Goal: Task Accomplishment & Management: Manage account settings

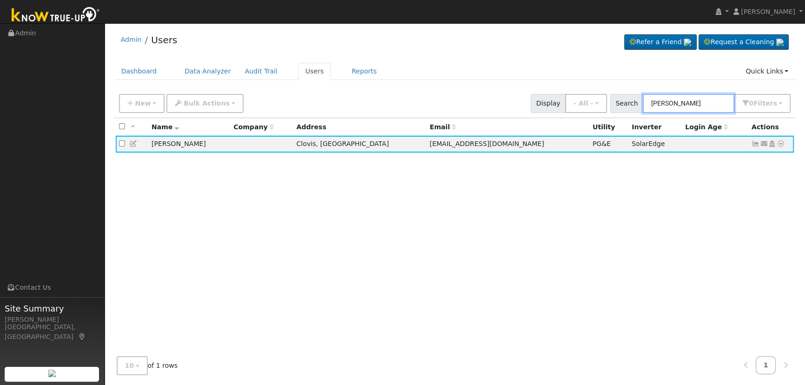
click at [703, 102] on input "[PERSON_NAME]" at bounding box center [689, 103] width 92 height 19
drag, startPoint x: 572, startPoint y: 78, endPoint x: 544, endPoint y: 70, distance: 29.1
click at [544, 71] on div "Admin Users Refer a Friend Request a Cleaning" at bounding box center [454, 205] width 691 height 354
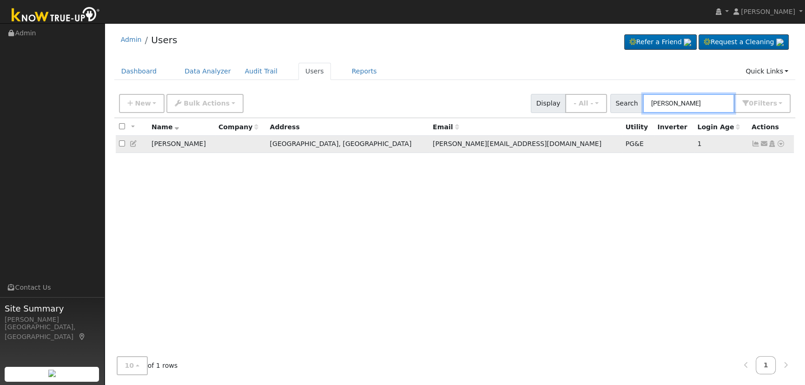
type input "[PERSON_NAME]"
click at [756, 143] on icon at bounding box center [755, 143] width 8 height 7
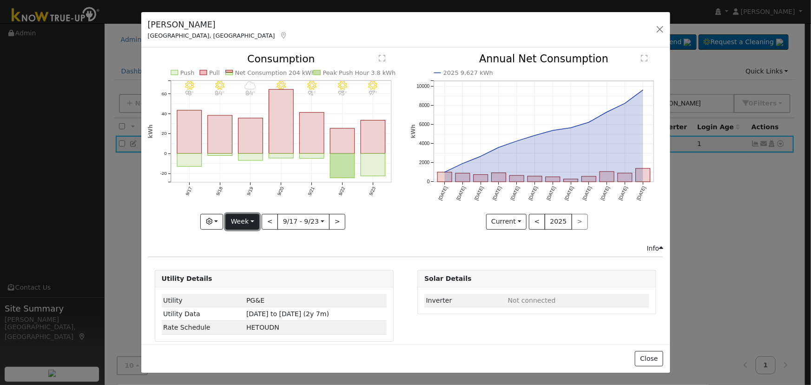
click at [242, 218] on button "Week" at bounding box center [242, 222] width 34 height 16
click at [250, 235] on link "Day" at bounding box center [258, 240] width 65 height 13
type input "[DATE]"
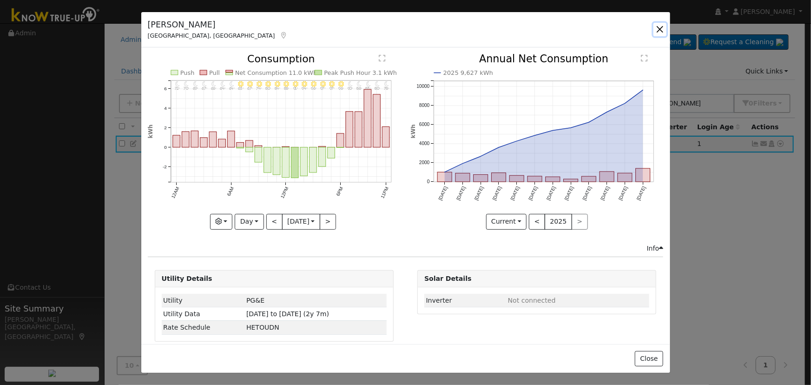
click at [660, 26] on button "button" at bounding box center [659, 29] width 13 height 13
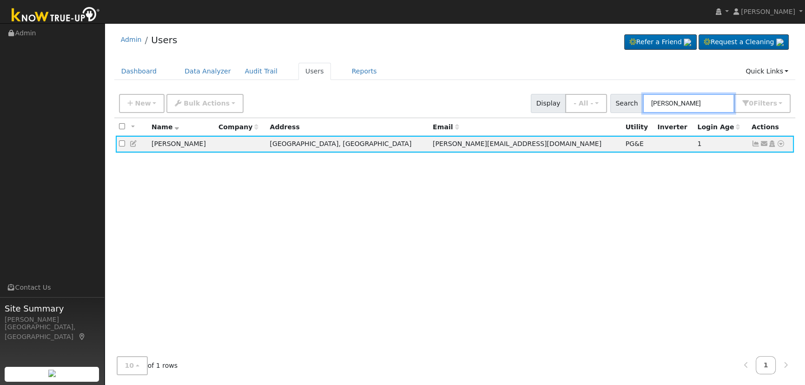
drag, startPoint x: 712, startPoint y: 99, endPoint x: 569, endPoint y: 73, distance: 145.4
click at [572, 75] on div "Admin Users Refer a Friend Request a Cleaning" at bounding box center [454, 205] width 691 height 354
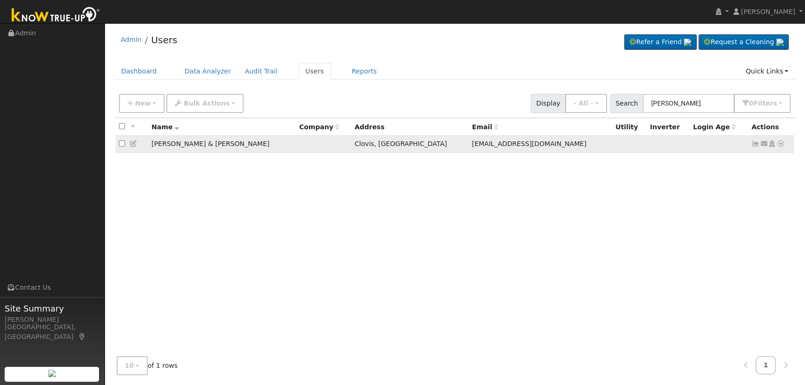
click at [755, 143] on icon at bounding box center [755, 143] width 8 height 7
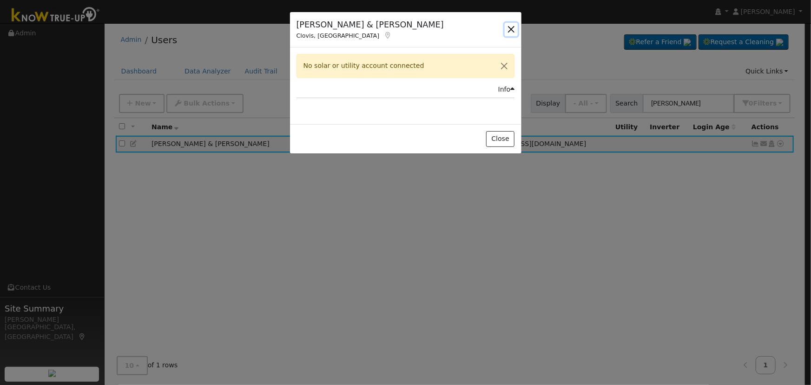
click at [511, 24] on button "button" at bounding box center [511, 29] width 13 height 13
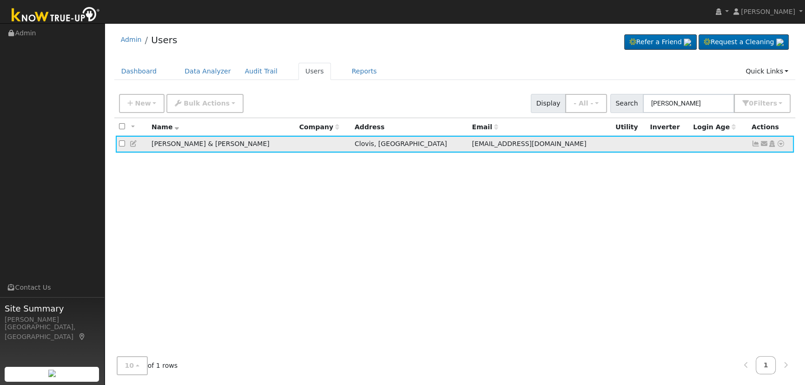
click at [762, 144] on icon at bounding box center [764, 143] width 8 height 7
click at [0, 0] on link "Connect Utility" at bounding box center [0, 0] width 0 height 0
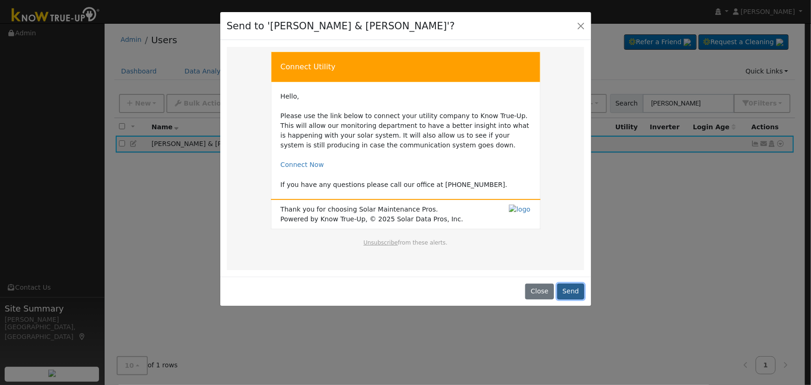
click at [572, 284] on button "Send" at bounding box center [570, 291] width 27 height 16
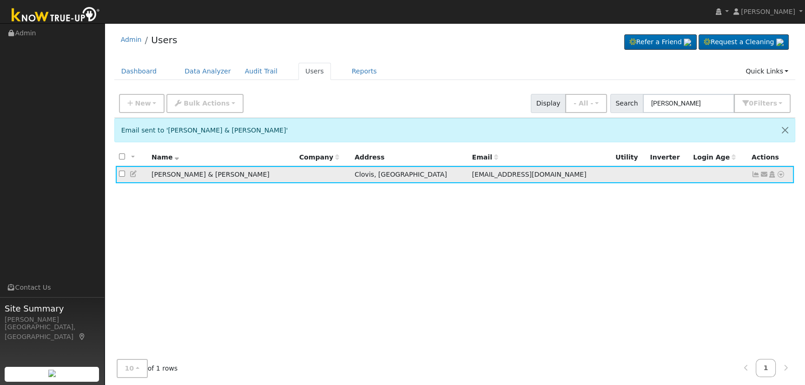
click at [760, 174] on icon at bounding box center [764, 174] width 8 height 7
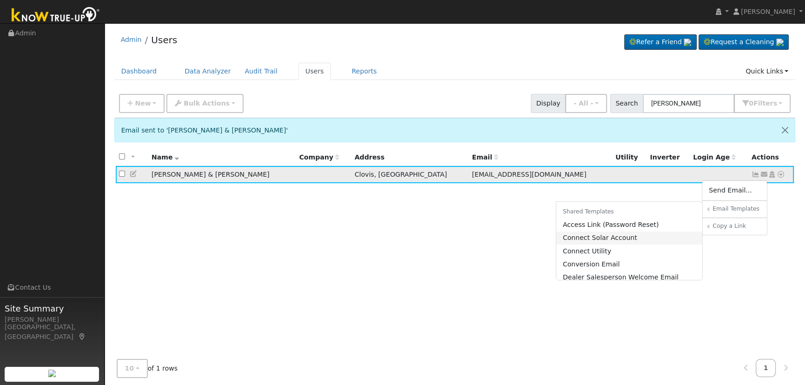
click at [626, 240] on link "Connect Solar Account" at bounding box center [629, 237] width 146 height 13
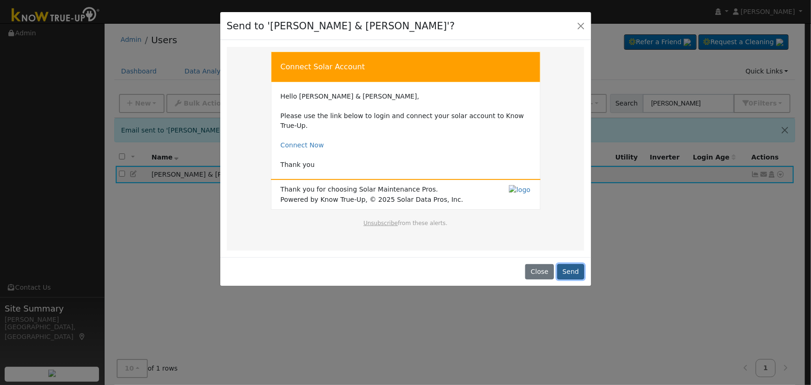
click at [573, 264] on button "Send" at bounding box center [570, 272] width 27 height 16
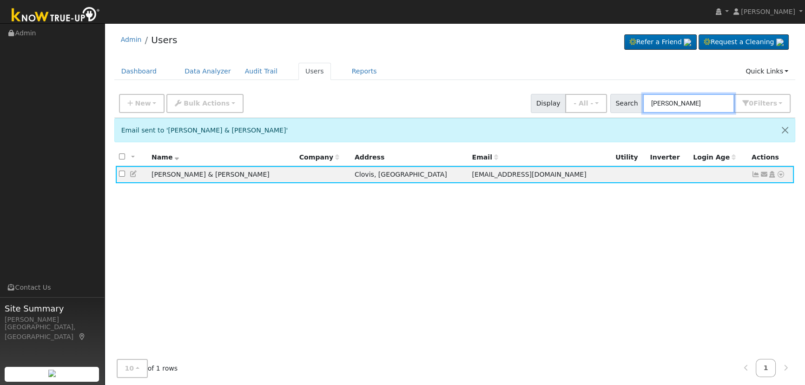
click at [700, 99] on input "[PERSON_NAME]" at bounding box center [689, 103] width 92 height 19
click at [683, 106] on input "[PERSON_NAME]" at bounding box center [689, 103] width 92 height 19
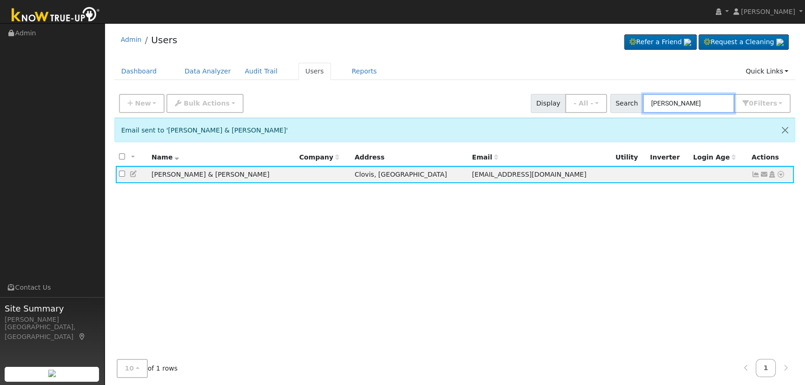
click at [683, 106] on input "[PERSON_NAME]" at bounding box center [689, 103] width 92 height 19
paste input "[PERSON_NAME] & [PERSON_NAME]"
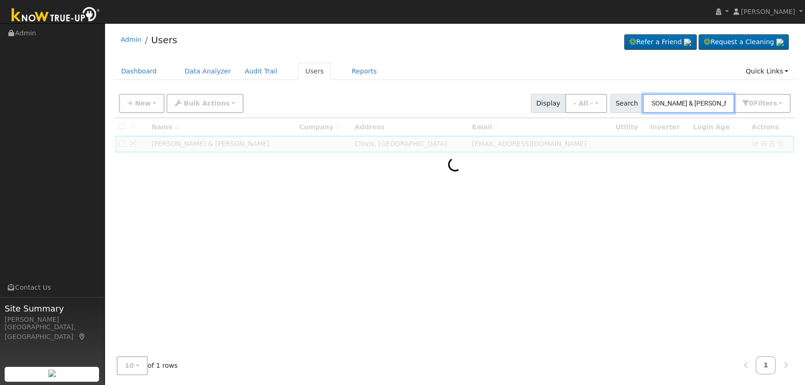
type input "[PERSON_NAME] & [PERSON_NAME]"
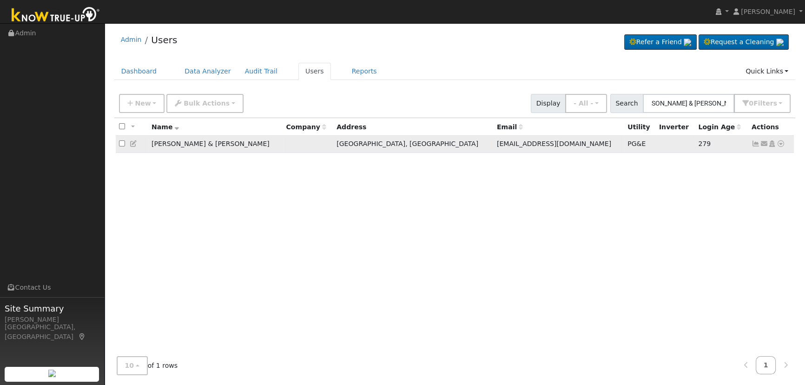
click at [751, 145] on icon at bounding box center [755, 143] width 8 height 7
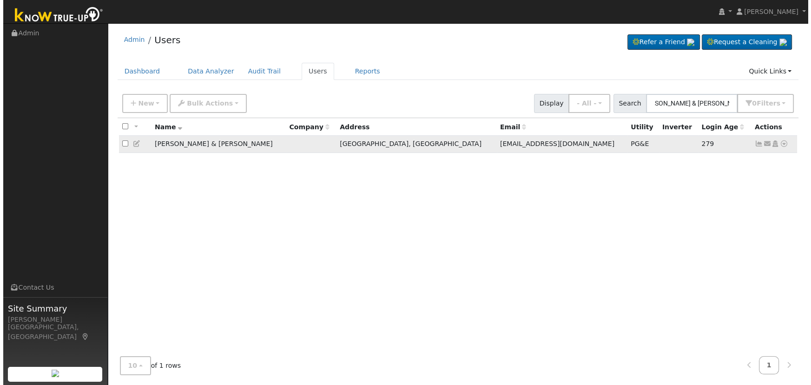
scroll to position [0, 0]
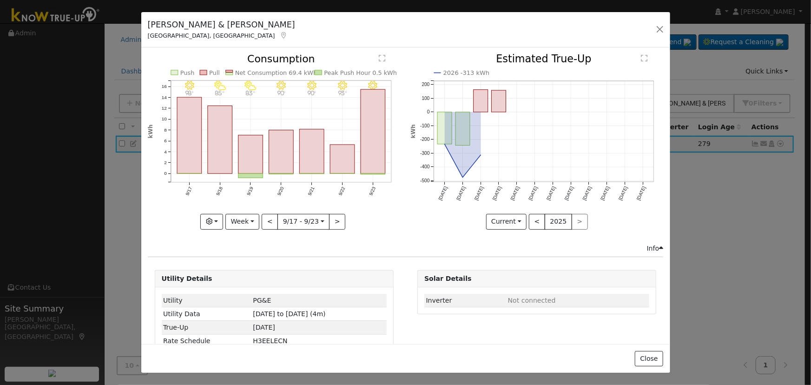
click at [381, 151] on rect "onclick=""" at bounding box center [373, 132] width 25 height 84
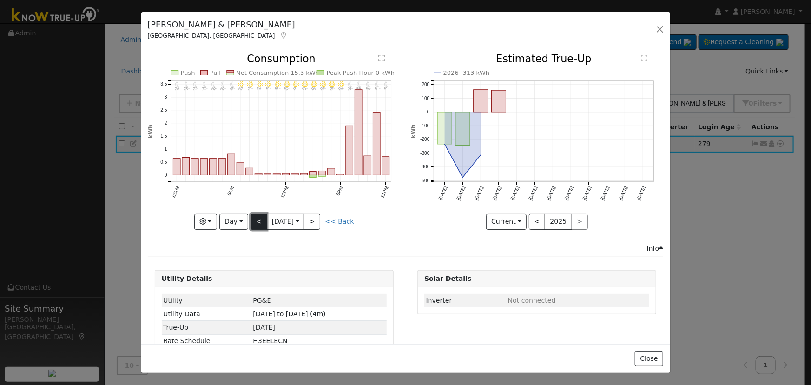
click at [262, 214] on button "<" at bounding box center [258, 222] width 16 height 16
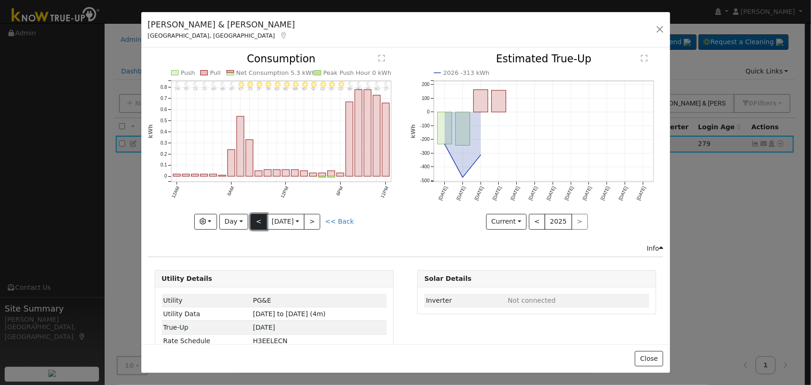
click at [257, 214] on button "<" at bounding box center [258, 222] width 16 height 16
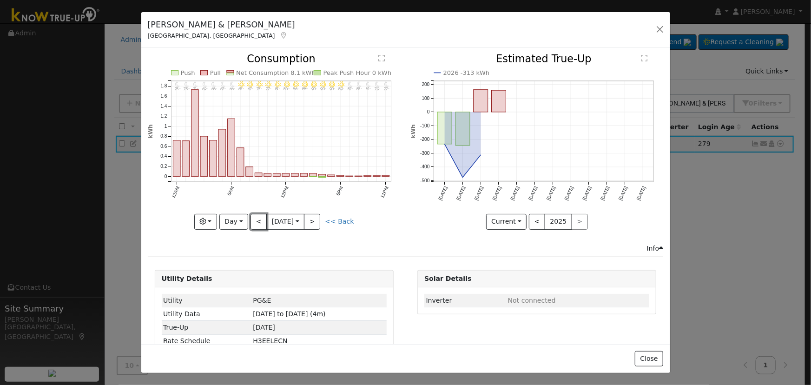
click at [260, 220] on button "<" at bounding box center [258, 222] width 16 height 16
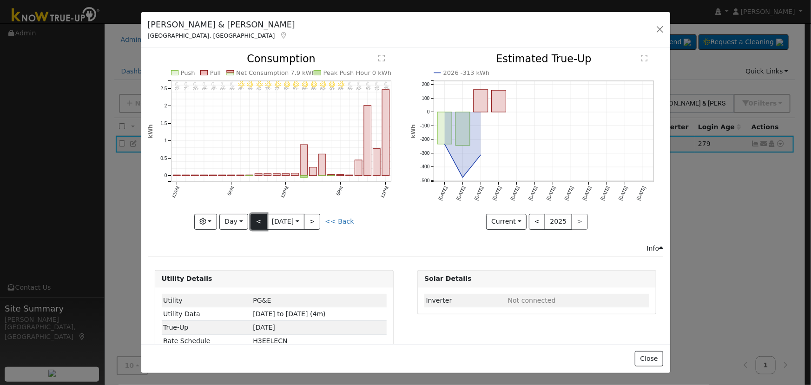
click at [258, 219] on button "<" at bounding box center [258, 222] width 16 height 16
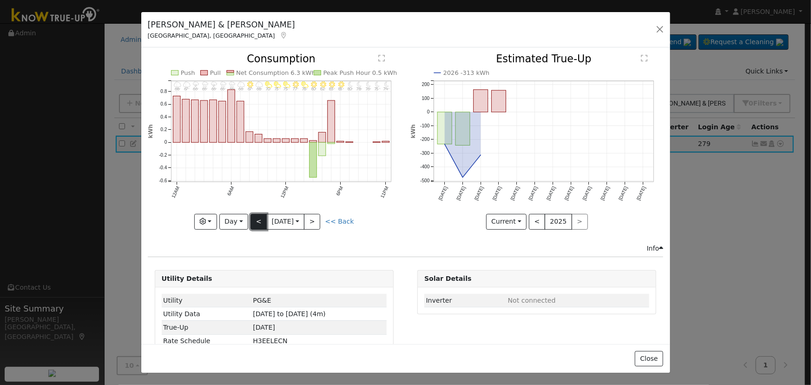
click at [258, 219] on button "<" at bounding box center [258, 222] width 16 height 16
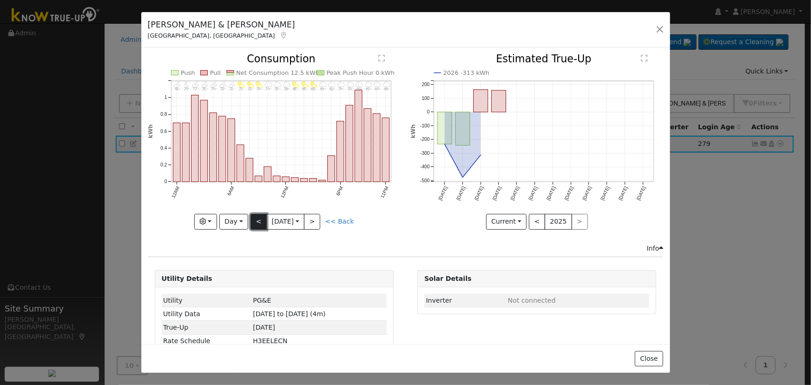
click at [258, 219] on button "<" at bounding box center [258, 222] width 16 height 16
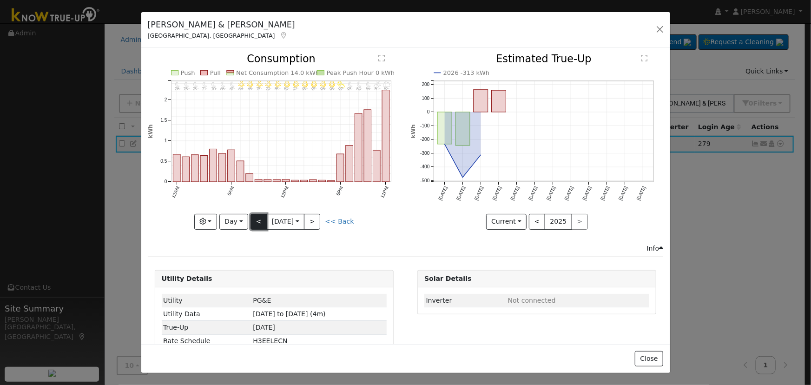
click at [258, 219] on button "<" at bounding box center [258, 222] width 16 height 16
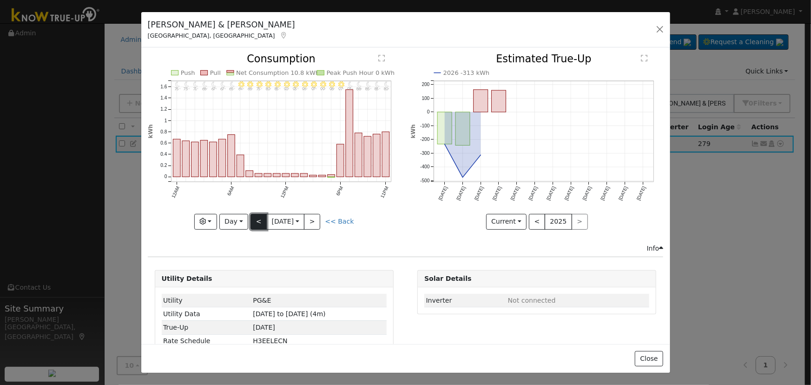
click at [258, 219] on button "<" at bounding box center [258, 222] width 16 height 16
type input "[DATE]"
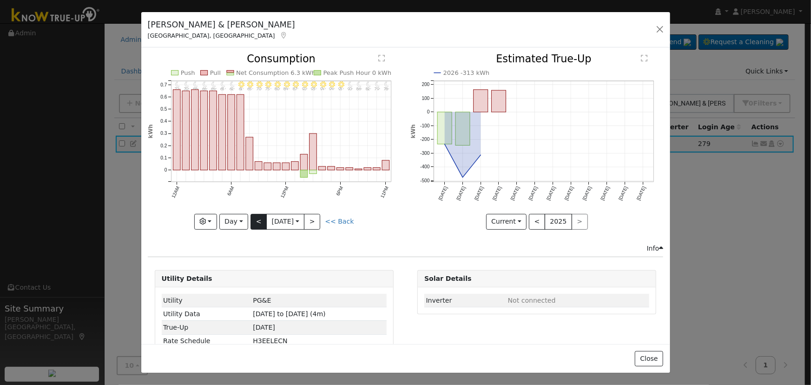
click at [258, 219] on div "11PM - Clear 78° 10PM - Clear 79° 9PM - Clear 82° 8PM - Clear 86° 7PM - Clear 9…" at bounding box center [274, 141] width 253 height 175
